Goal: Check status

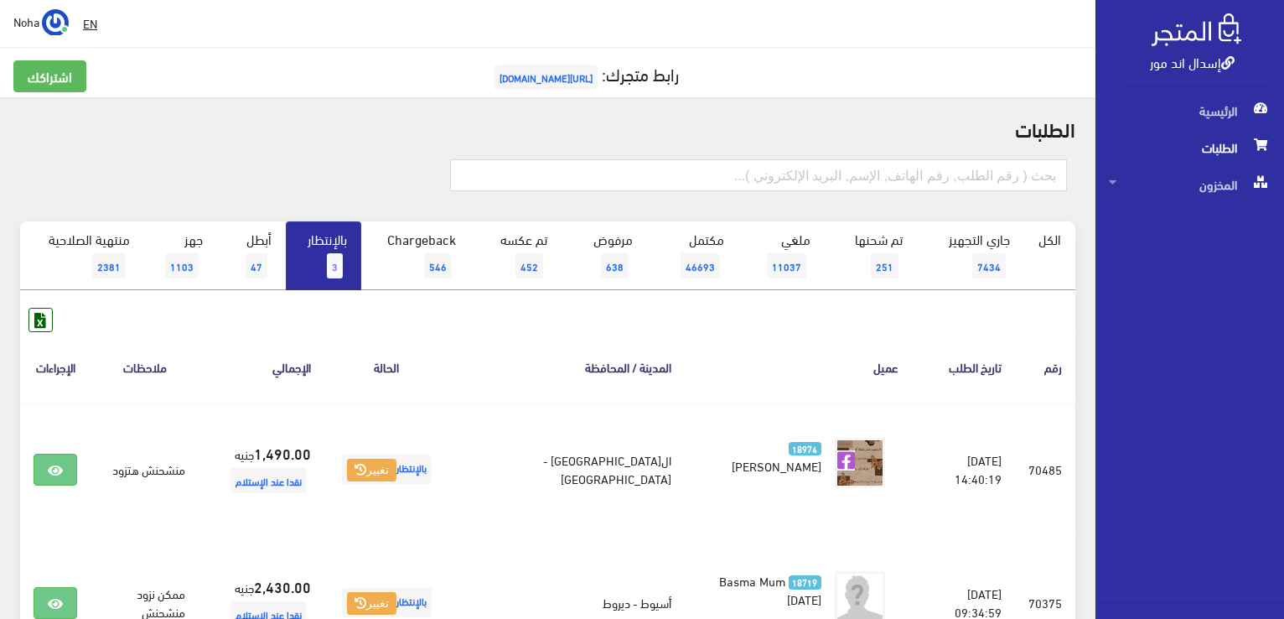
scroll to position [100, 0]
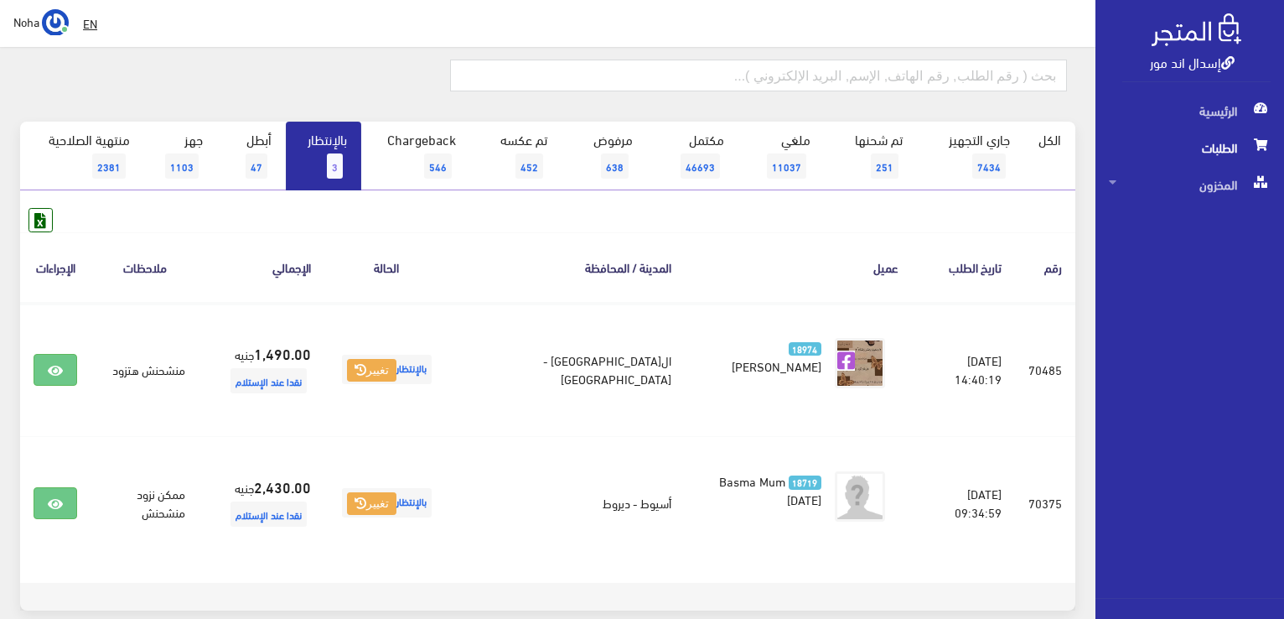
click at [334, 158] on span "3" at bounding box center [335, 165] width 16 height 25
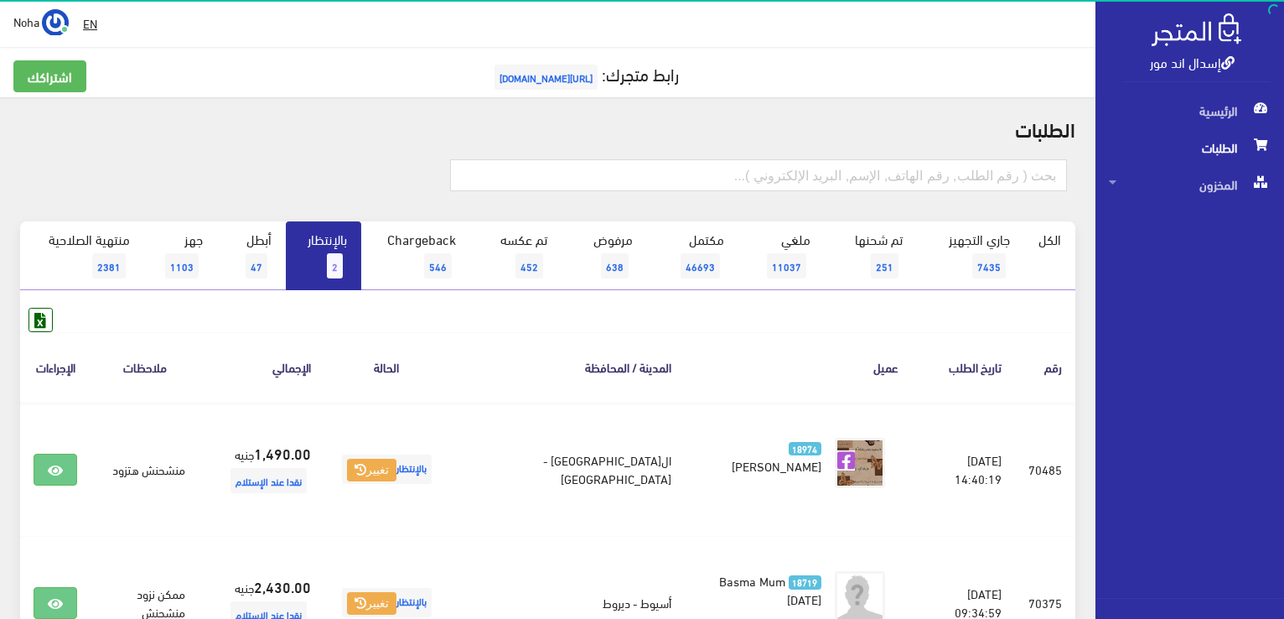
click at [322, 263] on link "بالإنتظار 2" at bounding box center [323, 255] width 75 height 69
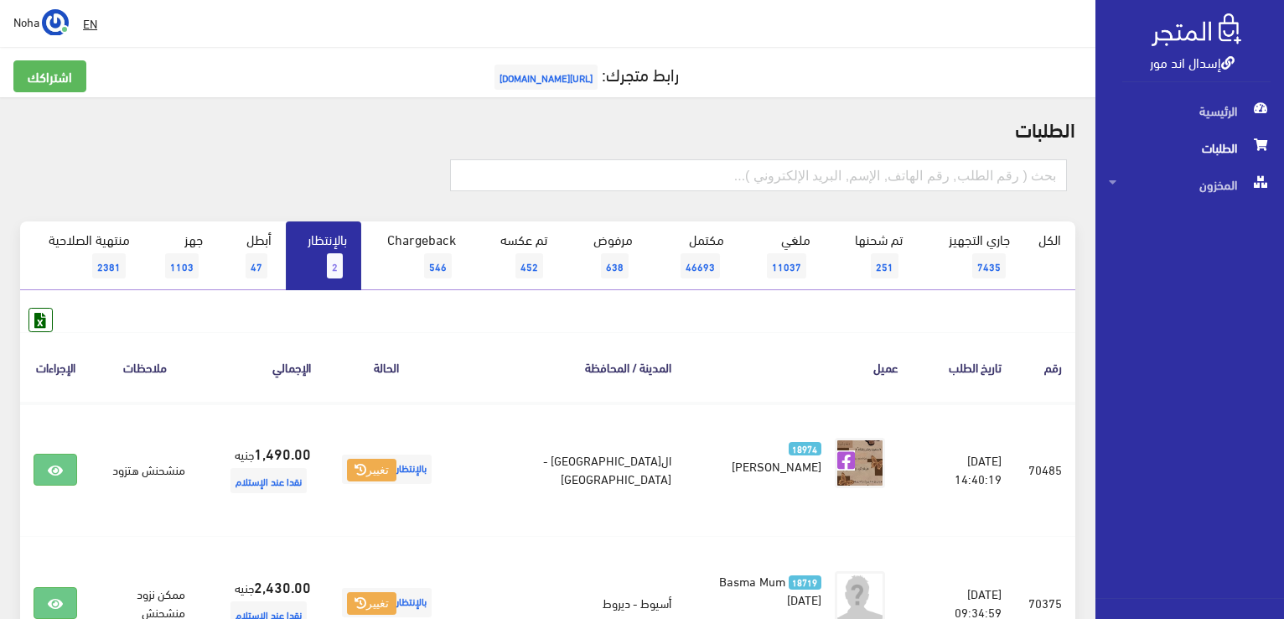
click at [322, 263] on link "بالإنتظار 2" at bounding box center [323, 255] width 75 height 69
